Goal: Information Seeking & Learning: Learn about a topic

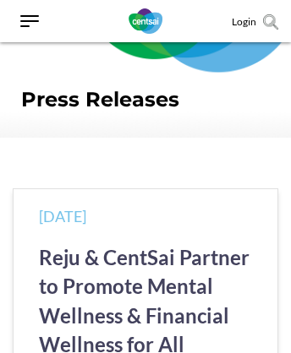
click at [144, 257] on link "Reju & CentSai Partner to Promote Mental Wellness & Financial Wellness for All" at bounding box center [144, 301] width 210 height 112
